Goal: Information Seeking & Learning: Learn about a topic

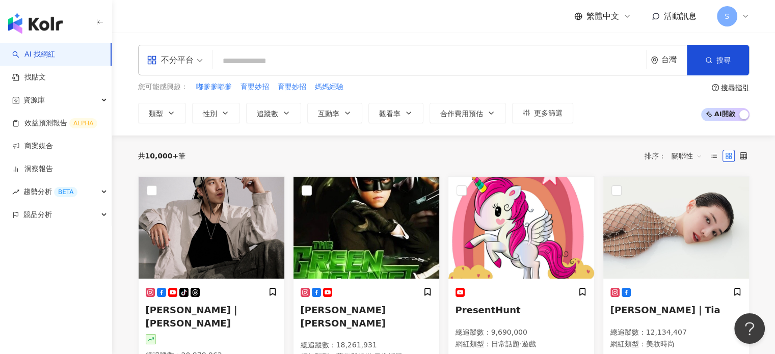
drag, startPoint x: 270, startPoint y: 58, endPoint x: 262, endPoint y: 57, distance: 7.2
click at [271, 57] on input "search" at bounding box center [429, 60] width 425 height 19
type input "**********"
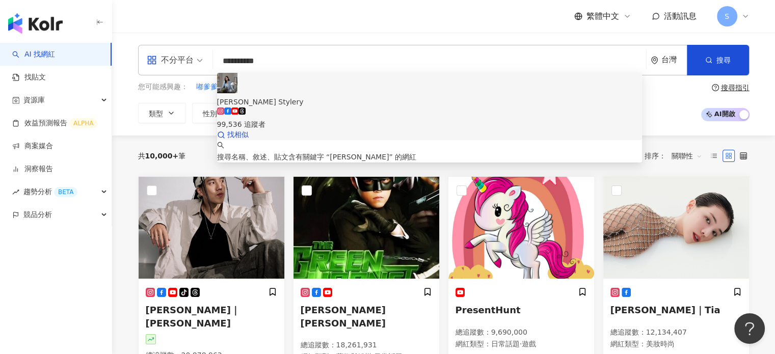
click at [237, 89] on img at bounding box center [227, 83] width 20 height 20
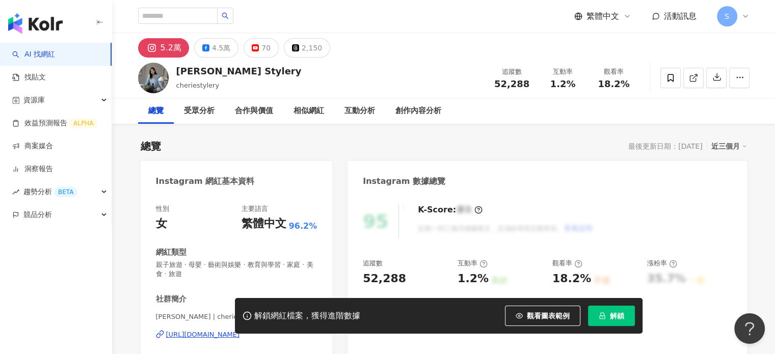
click at [622, 319] on span "解鎖" at bounding box center [617, 316] width 14 height 8
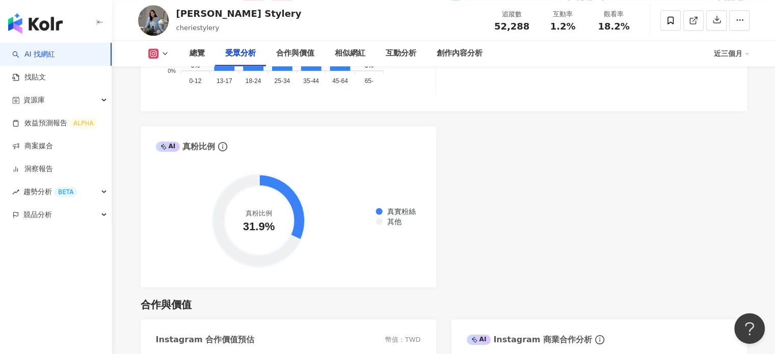
scroll to position [1172, 0]
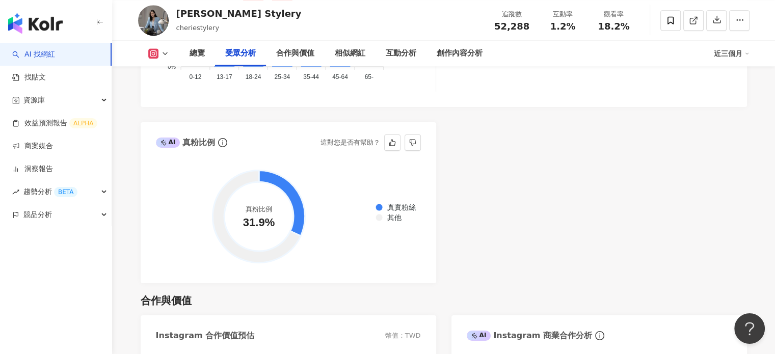
click at [220, 144] on icon "info-circle" at bounding box center [222, 142] width 9 height 9
click at [407, 144] on button "button" at bounding box center [413, 143] width 16 height 16
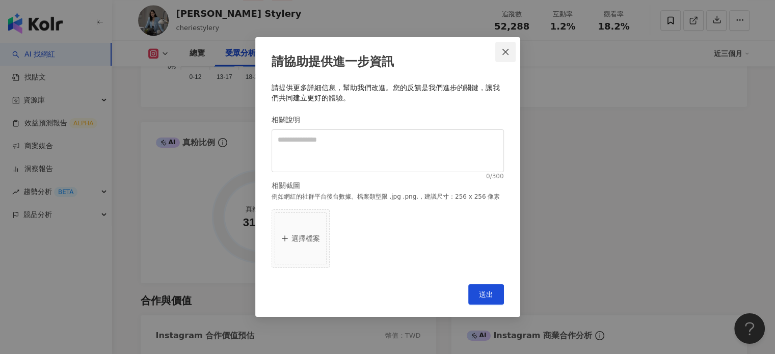
click at [500, 48] on span "Close" at bounding box center [505, 52] width 20 height 8
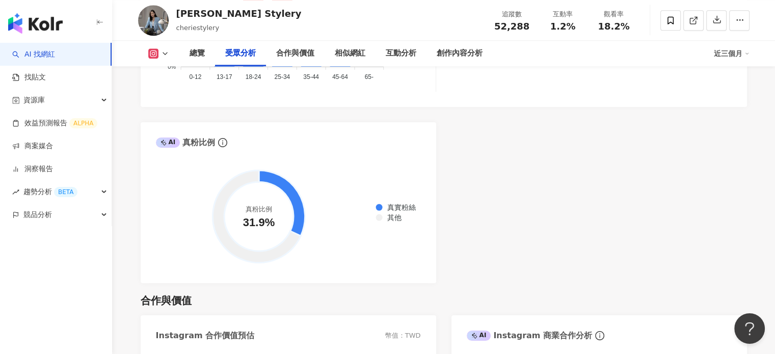
click at [555, 151] on div "AI Instagram 受眾樣貌分析 受眾主要性別 男性 55.8% 受眾主要年齡 25-34 歲 40.5% 受眾年齡及性別分布 男性 女性 50% 50…" at bounding box center [444, 45] width 606 height 478
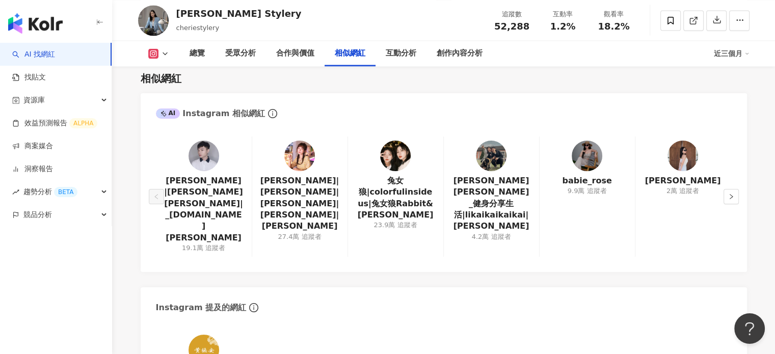
scroll to position [1682, 0]
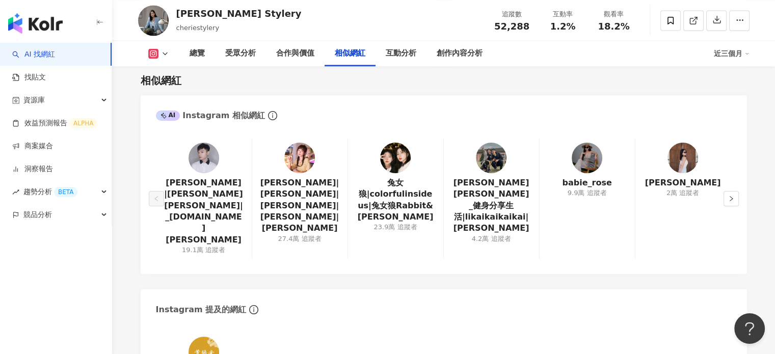
click at [497, 164] on img at bounding box center [491, 158] width 31 height 31
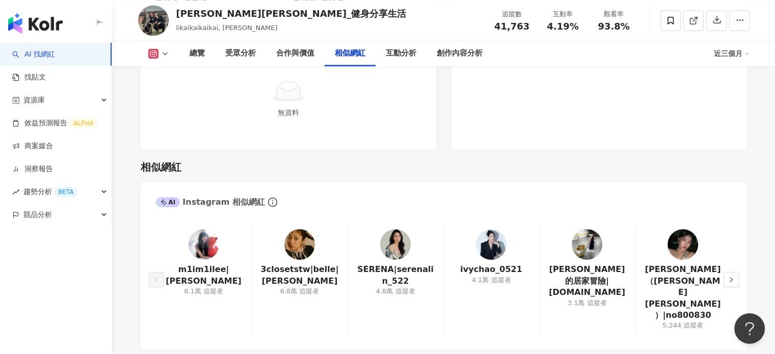
scroll to position [1682, 0]
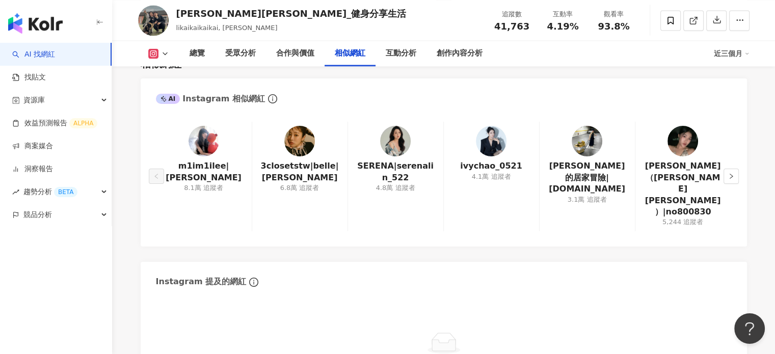
click at [300, 141] on img at bounding box center [299, 141] width 31 height 31
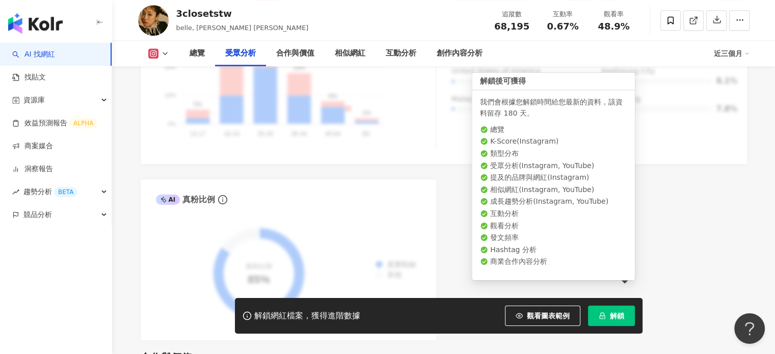
scroll to position [1070, 0]
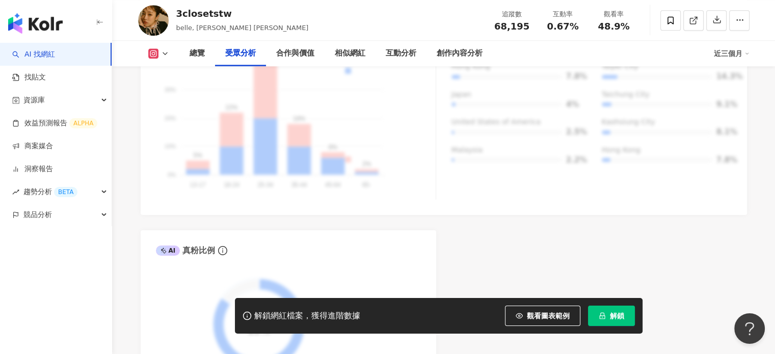
click at [620, 312] on span "解鎖" at bounding box center [617, 316] width 14 height 8
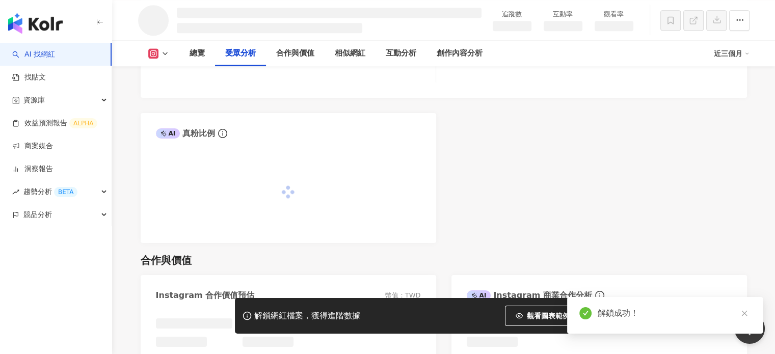
scroll to position [974, 0]
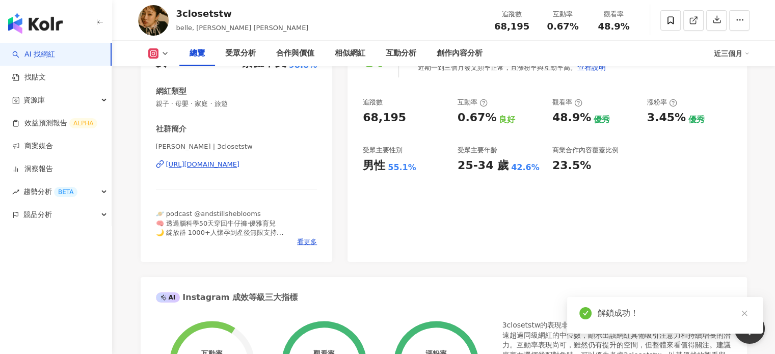
scroll to position [102, 0]
